Goal: Transaction & Acquisition: Purchase product/service

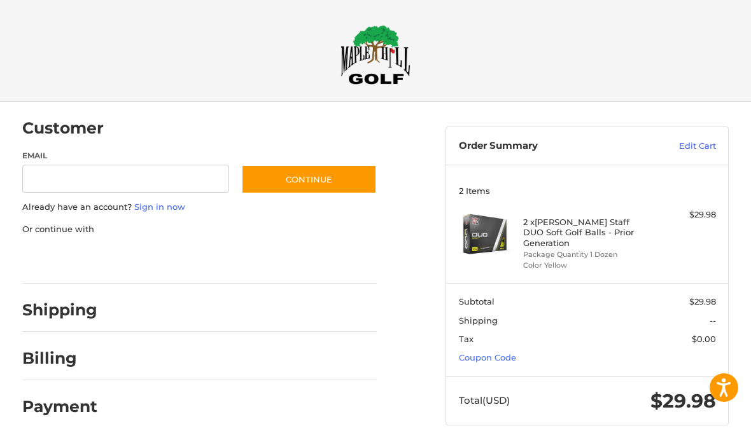
click at [499, 352] on link "Coupon Code" at bounding box center [487, 357] width 57 height 10
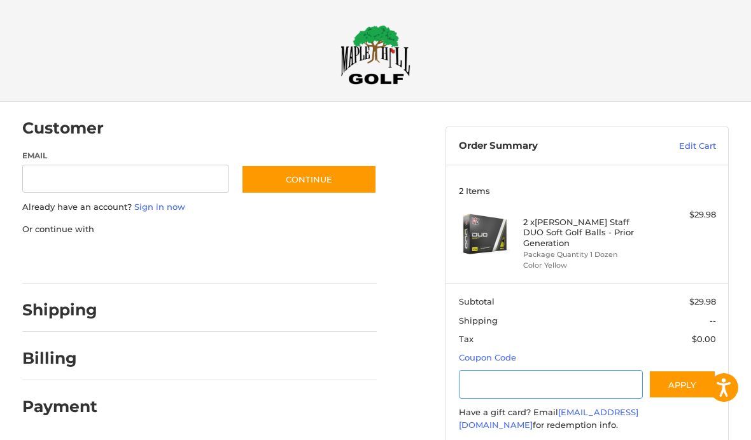
click at [485, 370] on input "Gift Certificate or Coupon Code" at bounding box center [551, 384] width 184 height 29
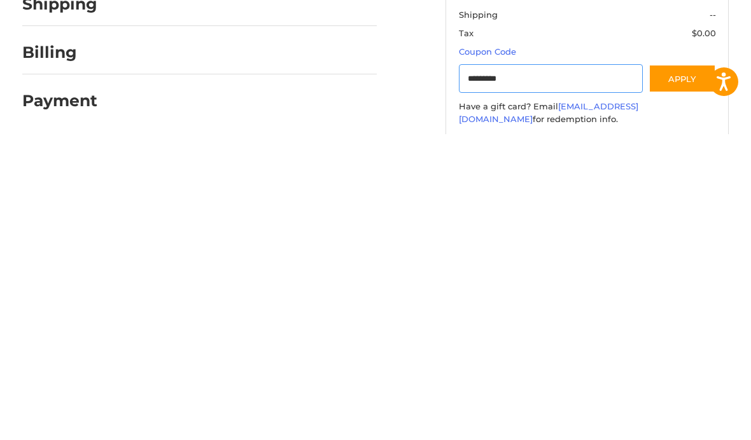
type input "*********"
click at [681, 370] on button "Apply" at bounding box center [681, 384] width 67 height 29
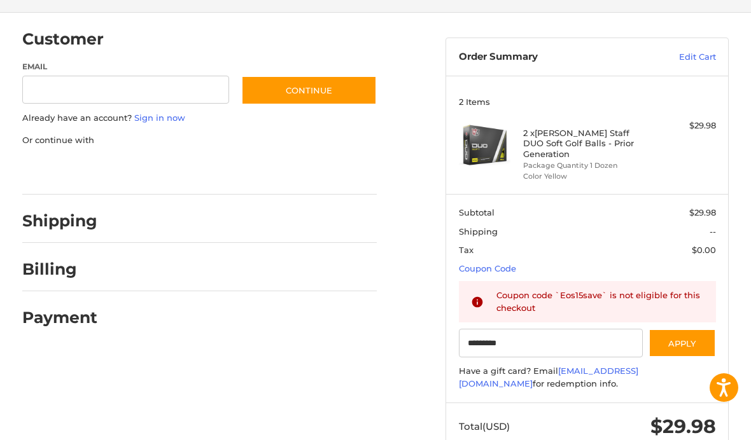
scroll to position [112, 0]
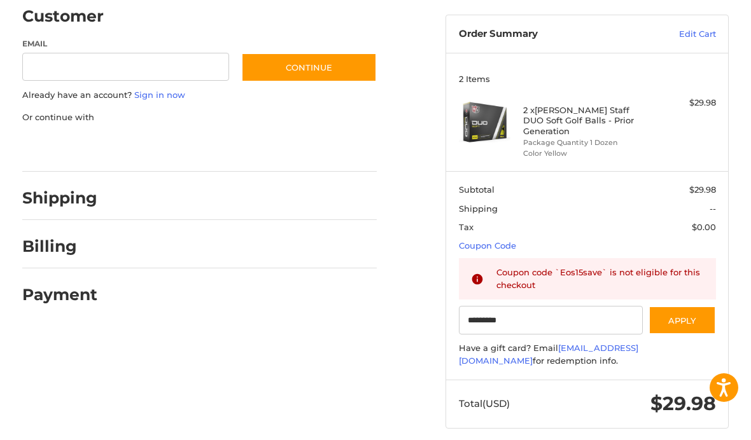
click at [705, 31] on link "Edit Cart" at bounding box center [675, 34] width 82 height 13
